Goal: Task Accomplishment & Management: Manage account settings

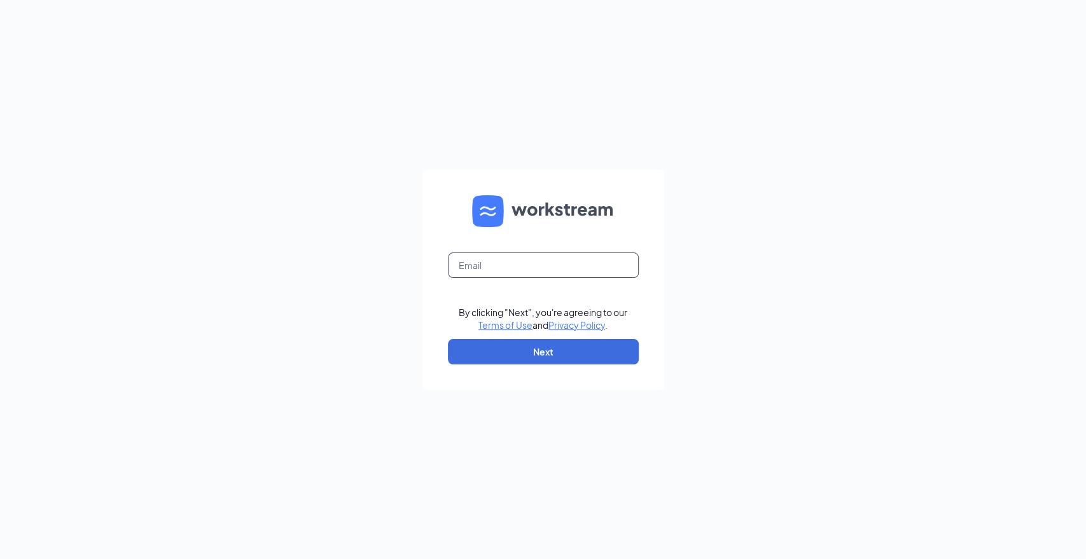
click at [488, 262] on input "text" at bounding box center [543, 265] width 191 height 25
click at [507, 263] on input "text" at bounding box center [543, 265] width 191 height 25
type input "[EMAIL_ADDRESS][DOMAIN_NAME]"
click at [573, 345] on button "Next" at bounding box center [543, 351] width 191 height 25
